Goal: Communication & Community: Answer question/provide support

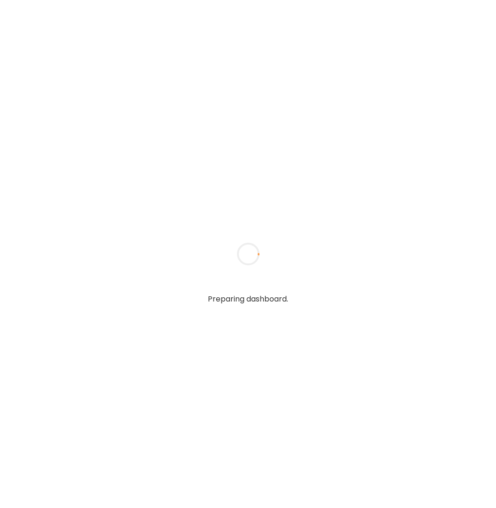
type textarea "**********"
type input "**********"
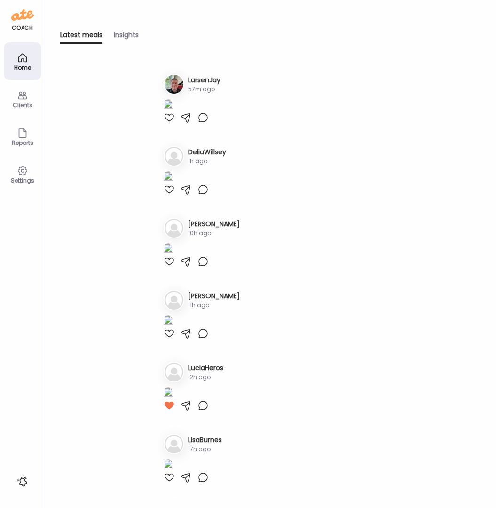
type input "**********"
click at [172, 123] on div at bounding box center [169, 117] width 11 height 11
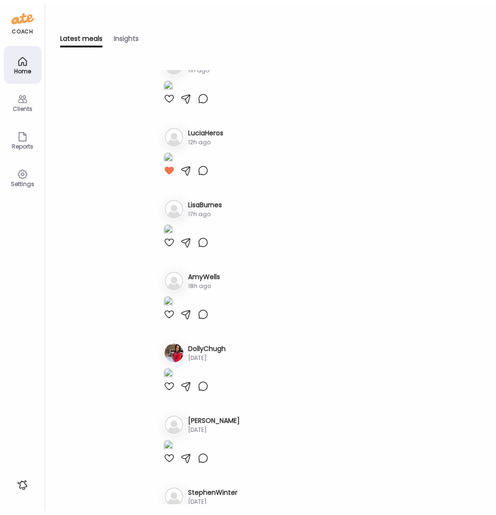
scroll to position [240, 0]
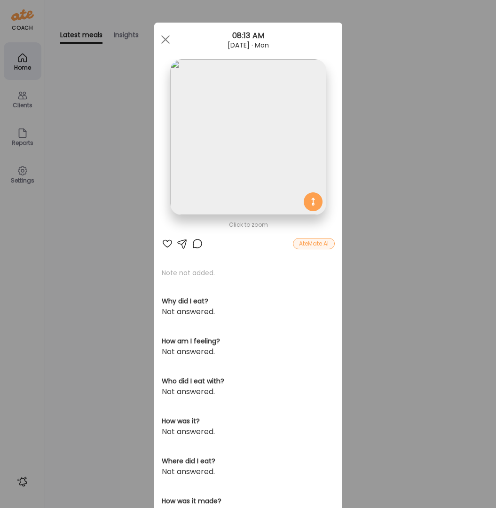
drag, startPoint x: 163, startPoint y: 243, endPoint x: 168, endPoint y: 191, distance: 51.5
click at [163, 243] on div at bounding box center [167, 243] width 11 height 11
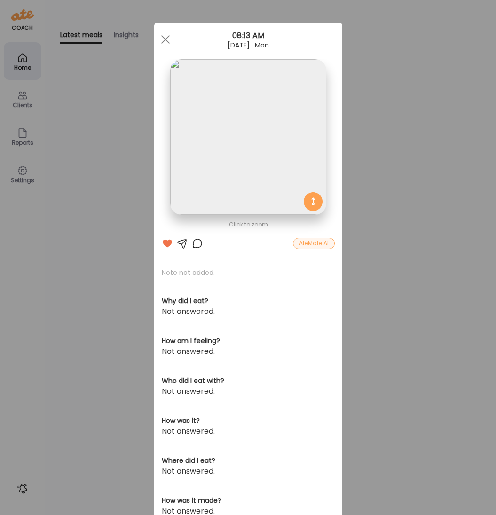
click at [19, 106] on div "Ate Coach Dashboard Wahoo! It’s official Take a moment to set up your Coach Pro…" at bounding box center [248, 257] width 496 height 515
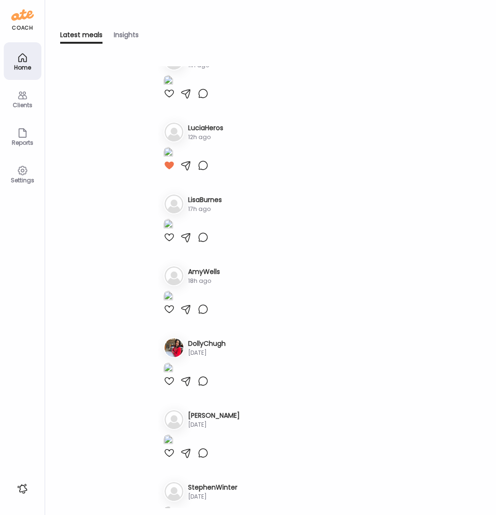
click at [22, 102] on div "Clients" at bounding box center [23, 105] width 34 height 6
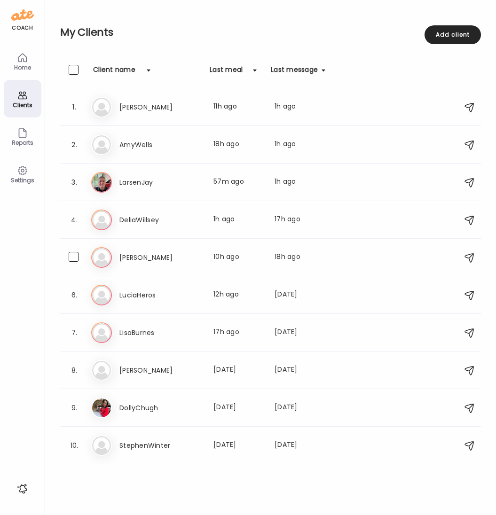
click at [137, 259] on h3 "[PERSON_NAME]" at bounding box center [160, 257] width 83 height 11
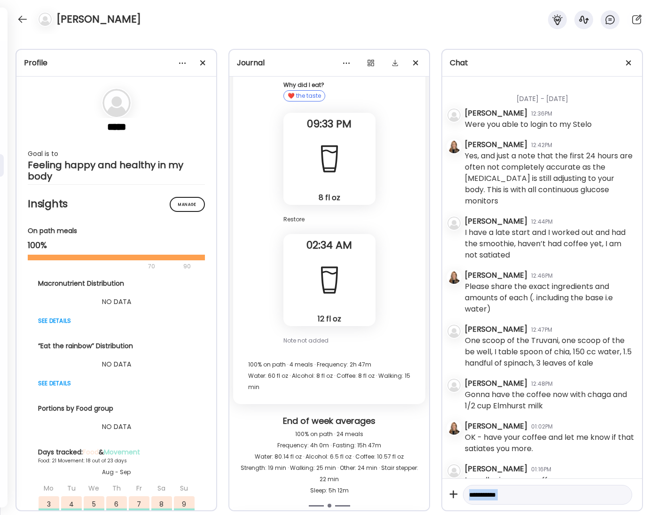
scroll to position [0, 0]
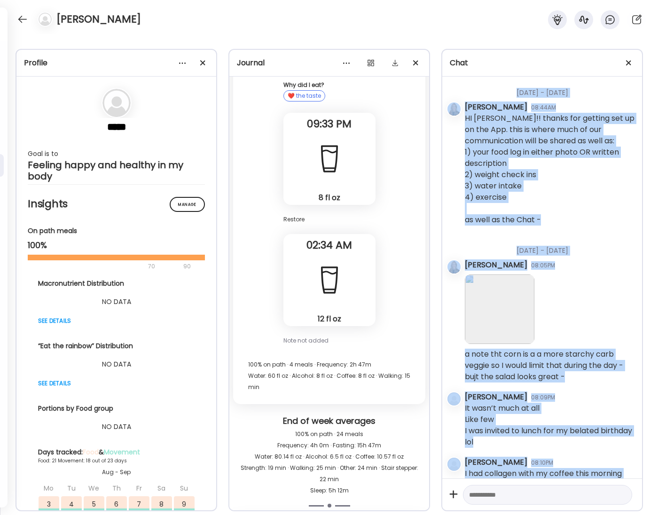
drag, startPoint x: 509, startPoint y: 466, endPoint x: 519, endPoint y: 115, distance: 351.8
click at [496, 87] on div "[DATE] - [DATE] [PERSON_NAME] 08:44AM HI [PERSON_NAME]!! thanks for getting set…" at bounding box center [542, 278] width 200 height 402
copy div "Loremi - Dol 5 Sitametco Adipis 96:30EL SE Doeiu!! tempor inc utlabor etd ma al…"
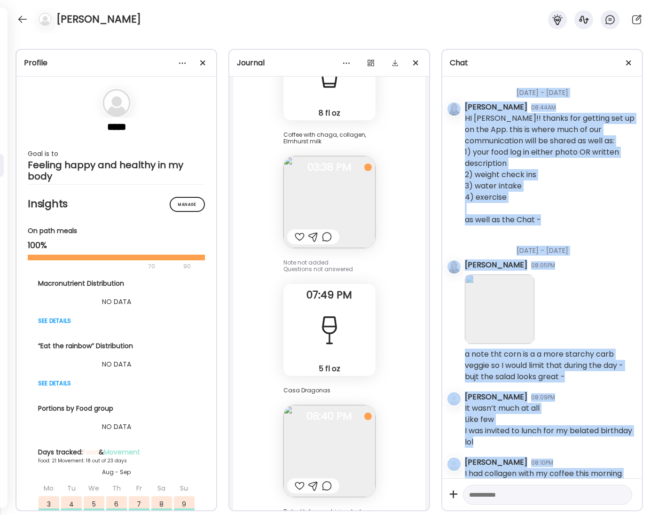
scroll to position [77831, 0]
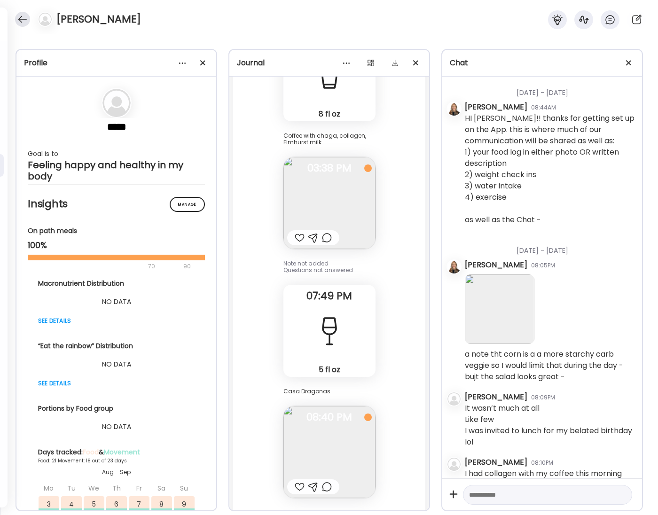
click at [20, 18] on div at bounding box center [22, 19] width 15 height 15
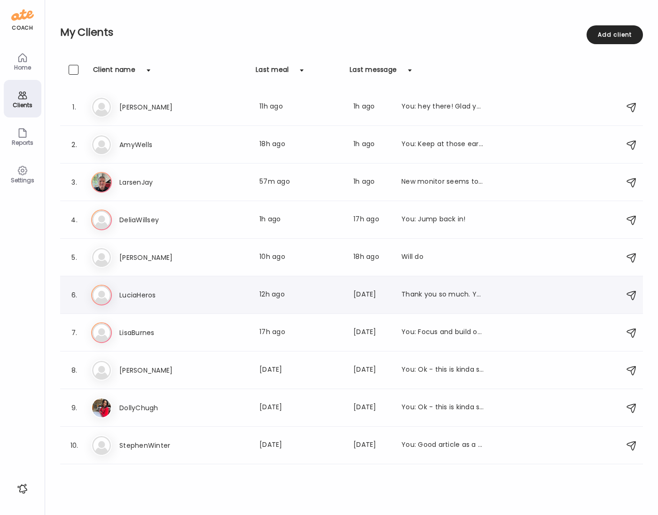
click at [143, 294] on h3 "LuciaHeros" at bounding box center [160, 295] width 83 height 11
click at [307, 280] on div at bounding box center [329, 257] width 45 height 45
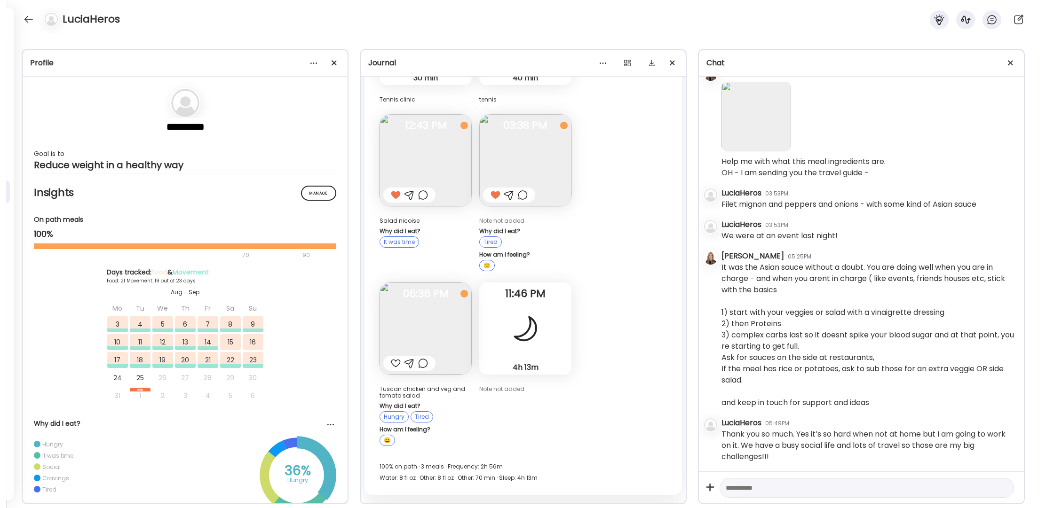
scroll to position [6390, 0]
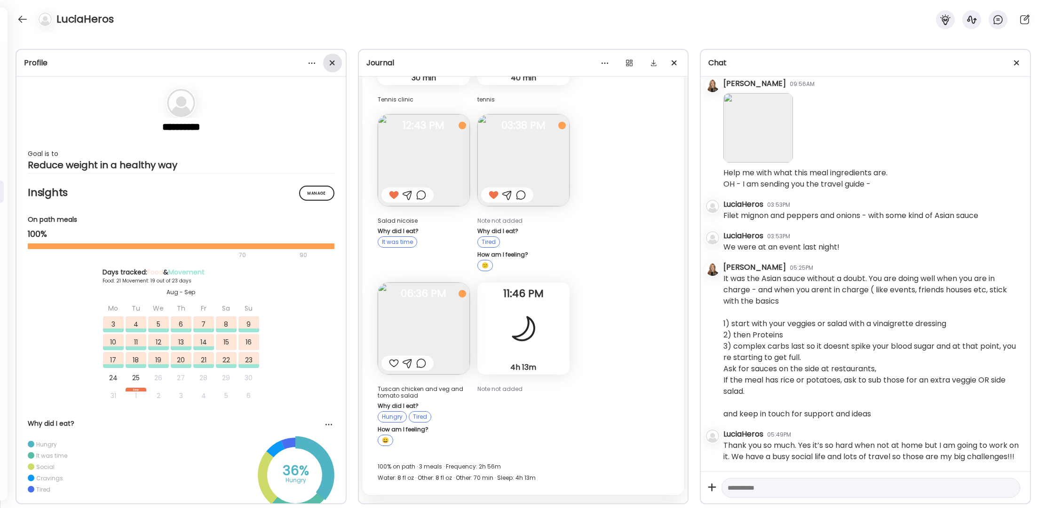
click at [333, 63] on div at bounding box center [332, 63] width 19 height 19
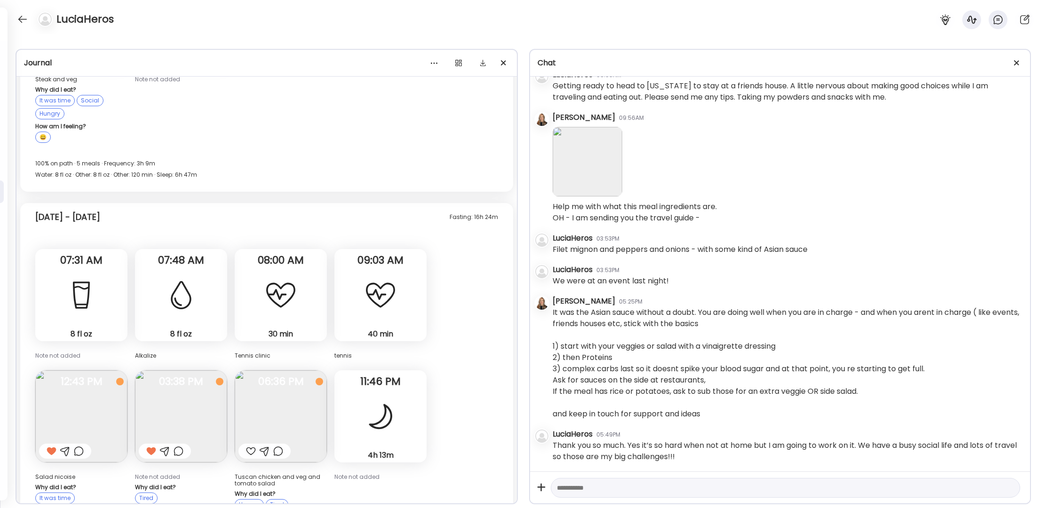
scroll to position [15046, 0]
